Goal: Entertainment & Leisure: Consume media (video, audio)

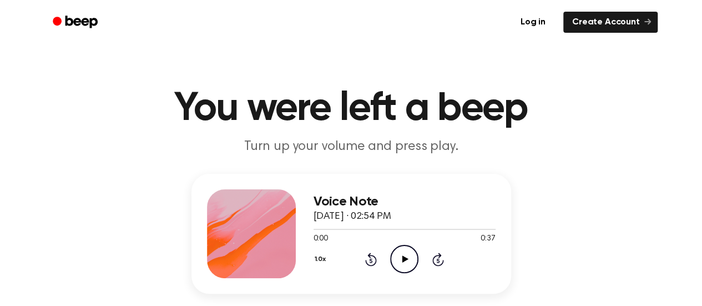
click at [406, 259] on icon at bounding box center [406, 258] width 6 height 7
click at [493, 228] on span at bounding box center [491, 229] width 9 height 9
drag, startPoint x: 493, startPoint y: 228, endPoint x: 444, endPoint y: 260, distance: 59.0
click at [444, 260] on div "Voice Note [DATE] · 02:54 PM 0:36 0:37 Your browser does not support the [objec…" at bounding box center [405, 233] width 182 height 89
click at [444, 260] on icon at bounding box center [438, 259] width 12 height 13
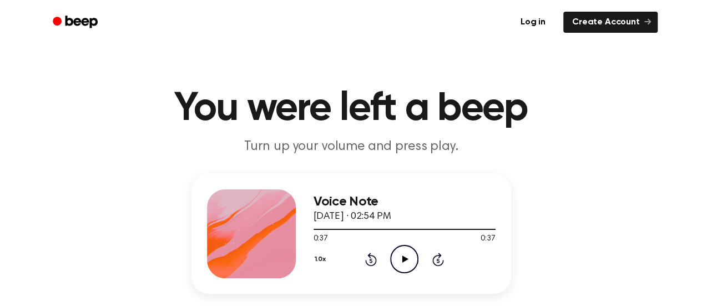
click at [444, 260] on icon at bounding box center [438, 259] width 12 height 13
click at [441, 259] on icon "Skip 5 seconds" at bounding box center [438, 259] width 12 height 14
click at [369, 257] on icon at bounding box center [371, 259] width 12 height 13
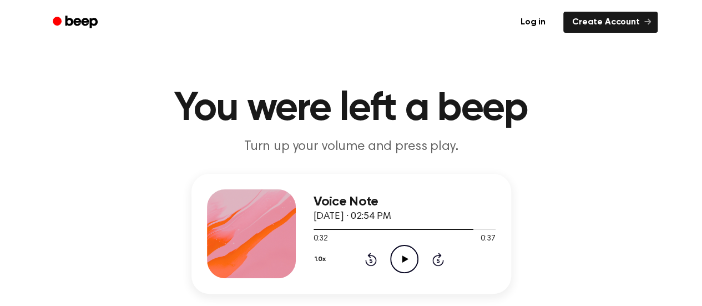
click at [369, 257] on icon at bounding box center [371, 259] width 12 height 13
click at [403, 258] on icon at bounding box center [406, 258] width 6 height 7
click at [369, 263] on icon "Rewind 5 seconds" at bounding box center [371, 259] width 12 height 14
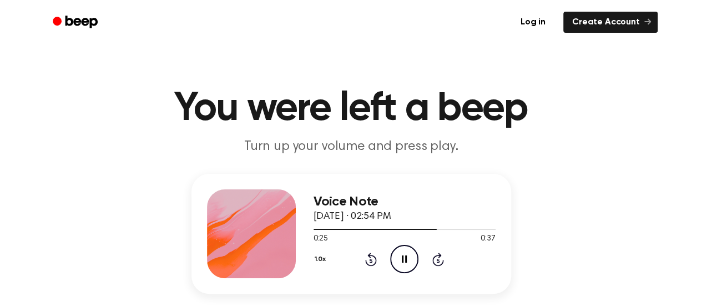
click at [369, 263] on icon "Rewind 5 seconds" at bounding box center [371, 259] width 12 height 14
